Goal: Information Seeking & Learning: Learn about a topic

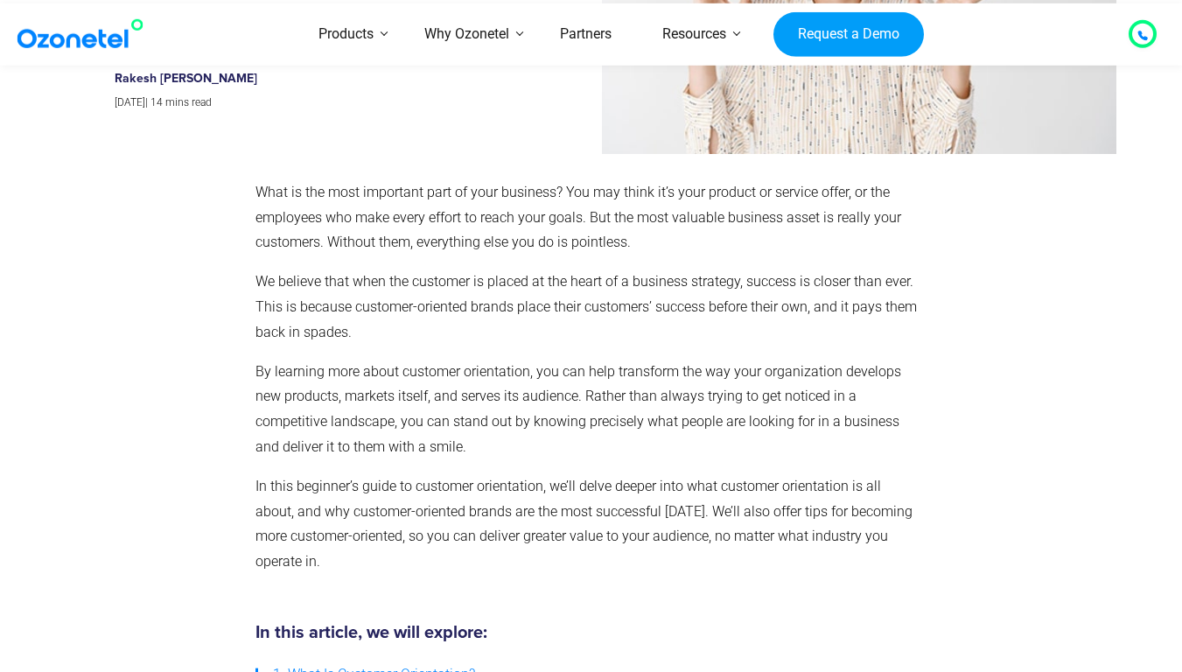
click at [1138, 27] on div at bounding box center [1142, 34] width 10 height 21
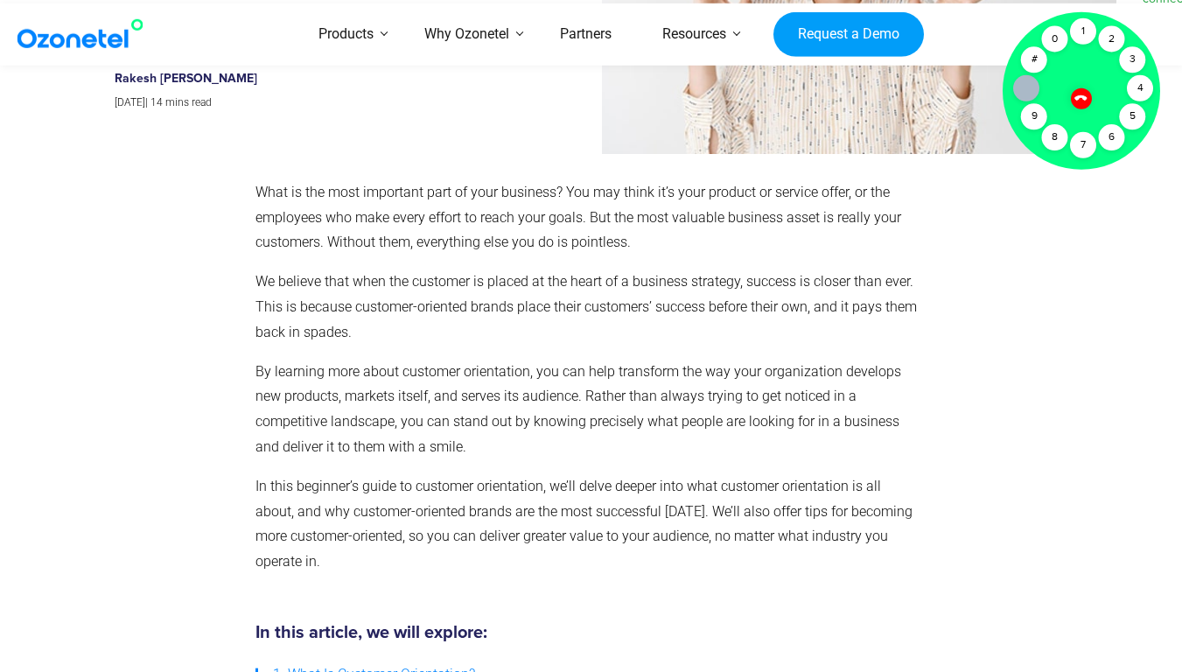
click at [1034, 116] on div "9" at bounding box center [1034, 117] width 26 height 26
click at [1036, 222] on div at bounding box center [1024, 384] width 193 height 426
click at [1081, 101] on icon at bounding box center [1081, 97] width 15 height 15
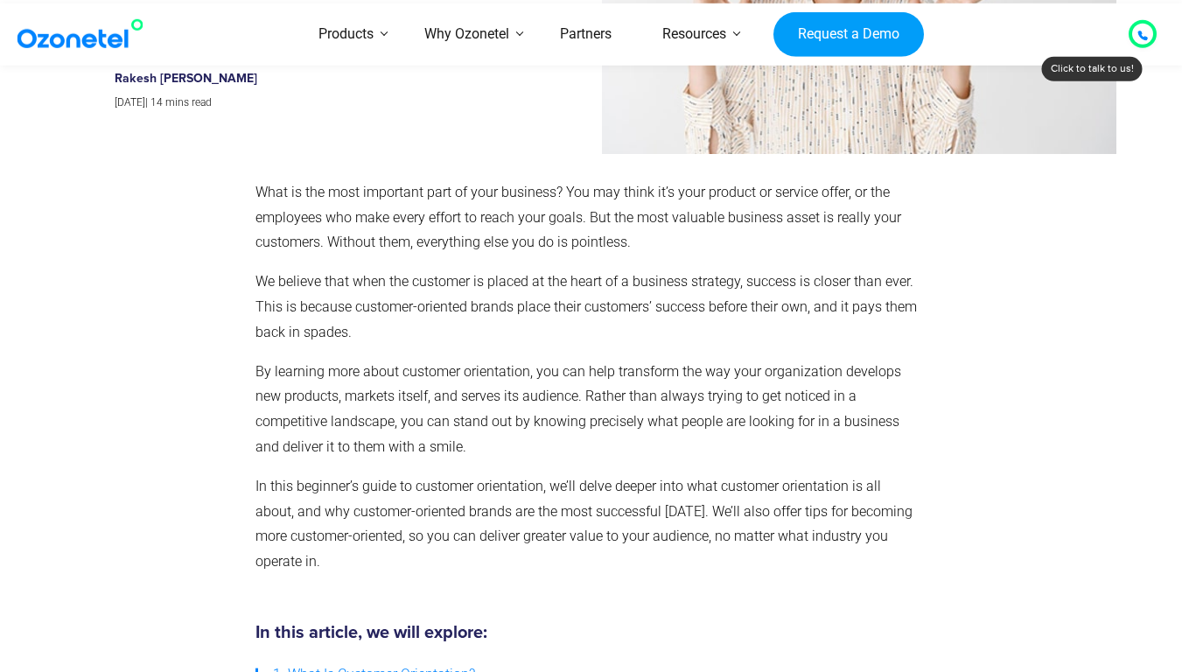
click at [1094, 256] on div at bounding box center [1024, 384] width 193 height 426
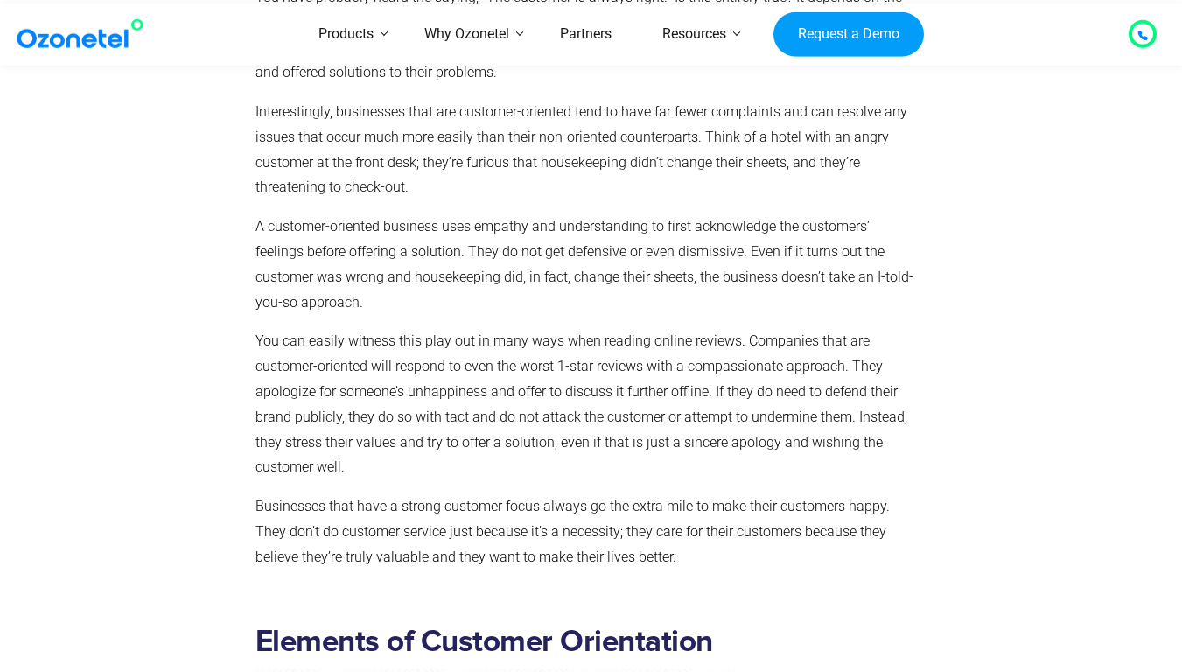
scroll to position [3042, 0]
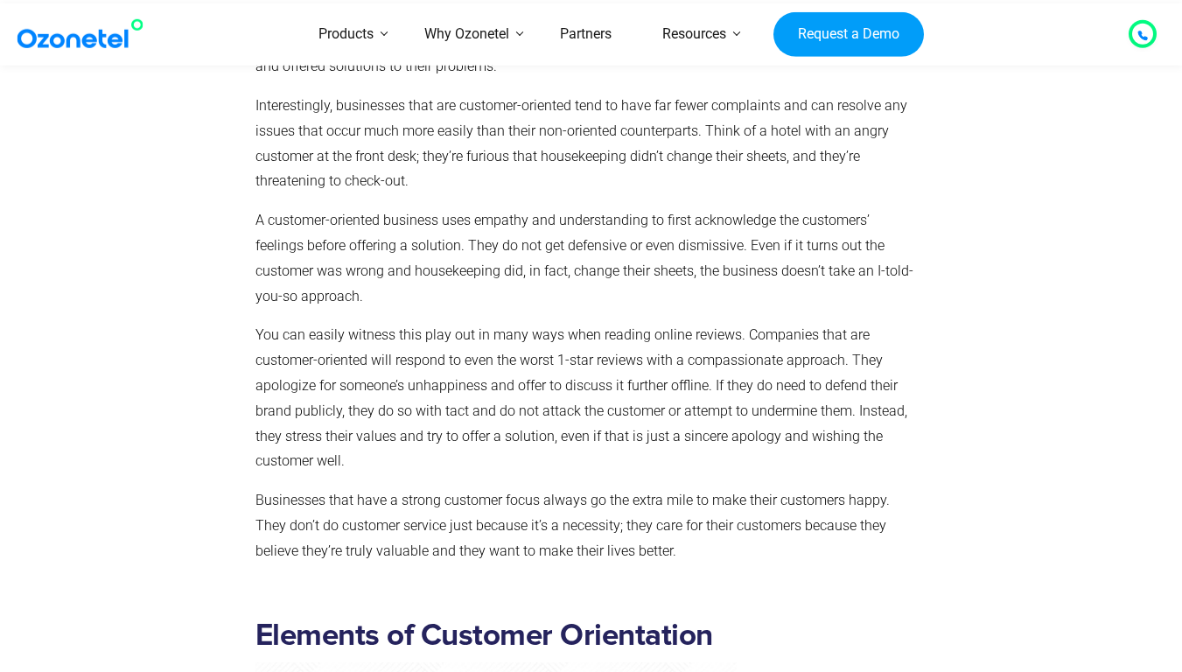
drag, startPoint x: 582, startPoint y: 174, endPoint x: 1081, endPoint y: 279, distance: 509.7
click at [1081, 279] on div at bounding box center [1024, 40] width 193 height 1095
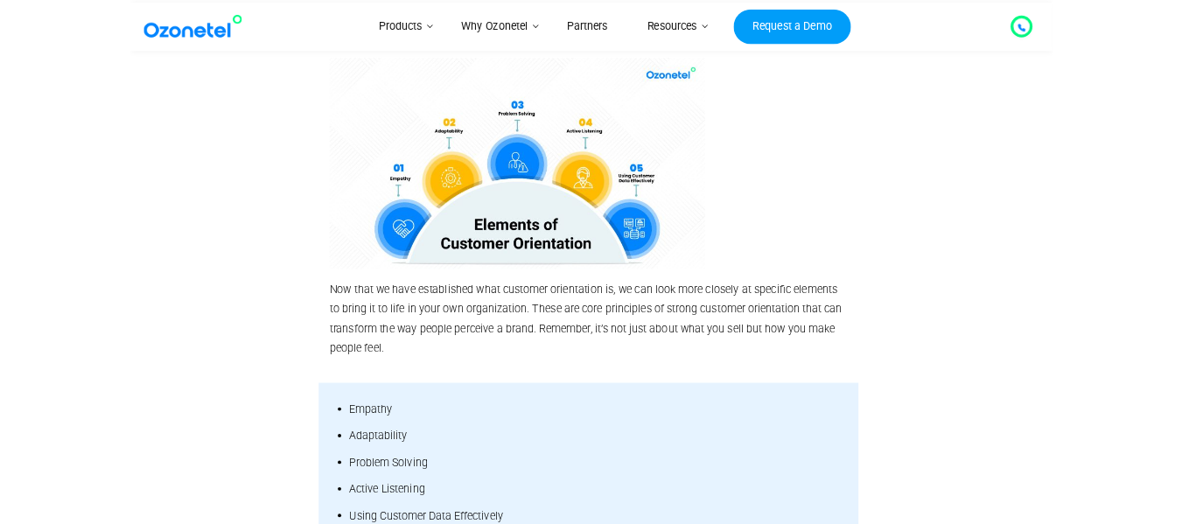
scroll to position [4218, 0]
